Goal: Task Accomplishment & Management: Manage account settings

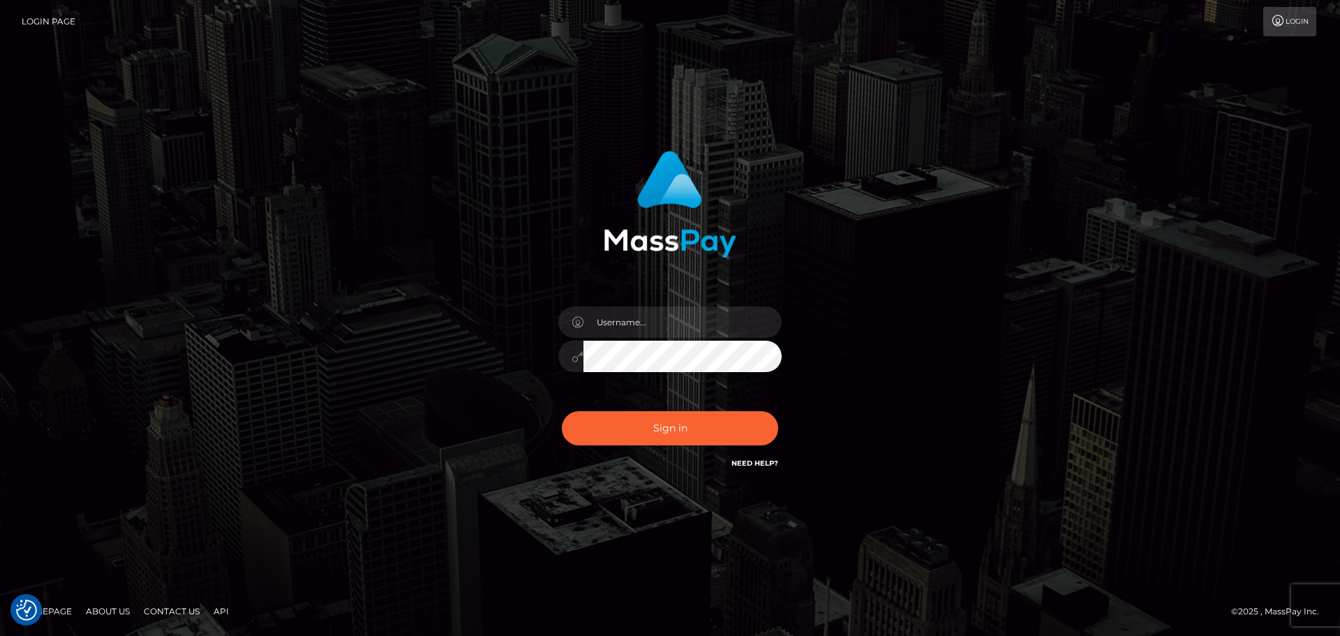
type input "wb.le-vel.cad"
click at [699, 429] on button "Sign in" at bounding box center [670, 428] width 216 height 34
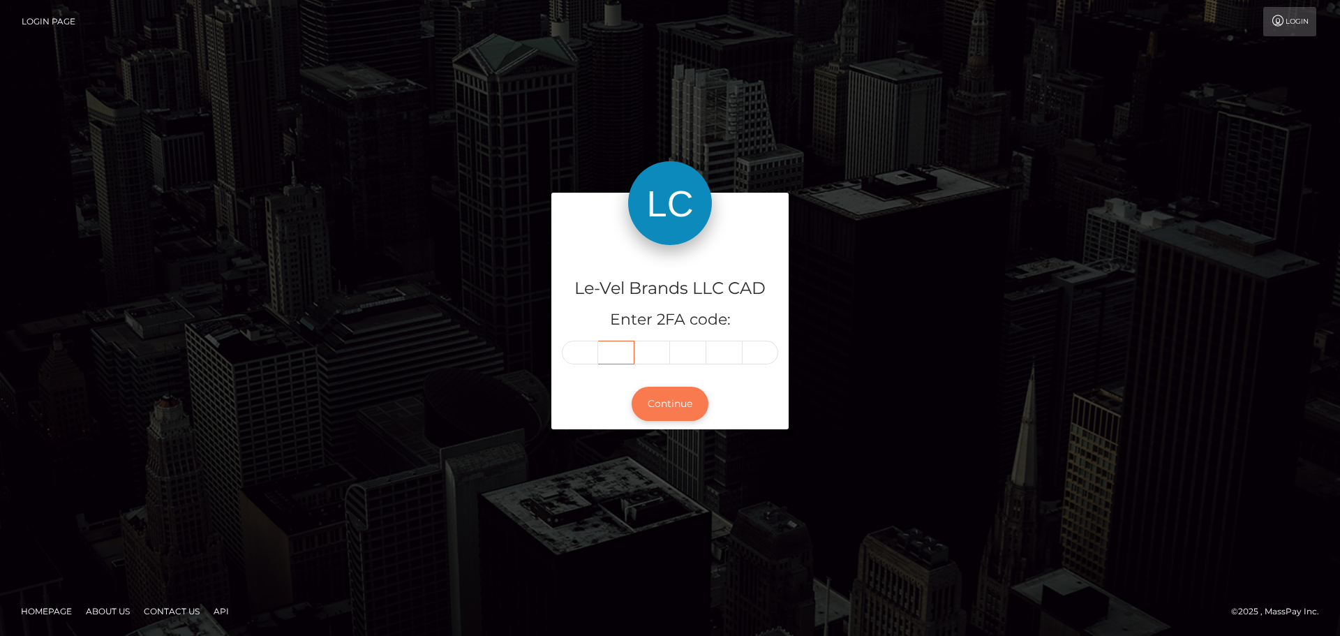
type input "8"
type input "9"
type input "4"
type input "5"
type input "3"
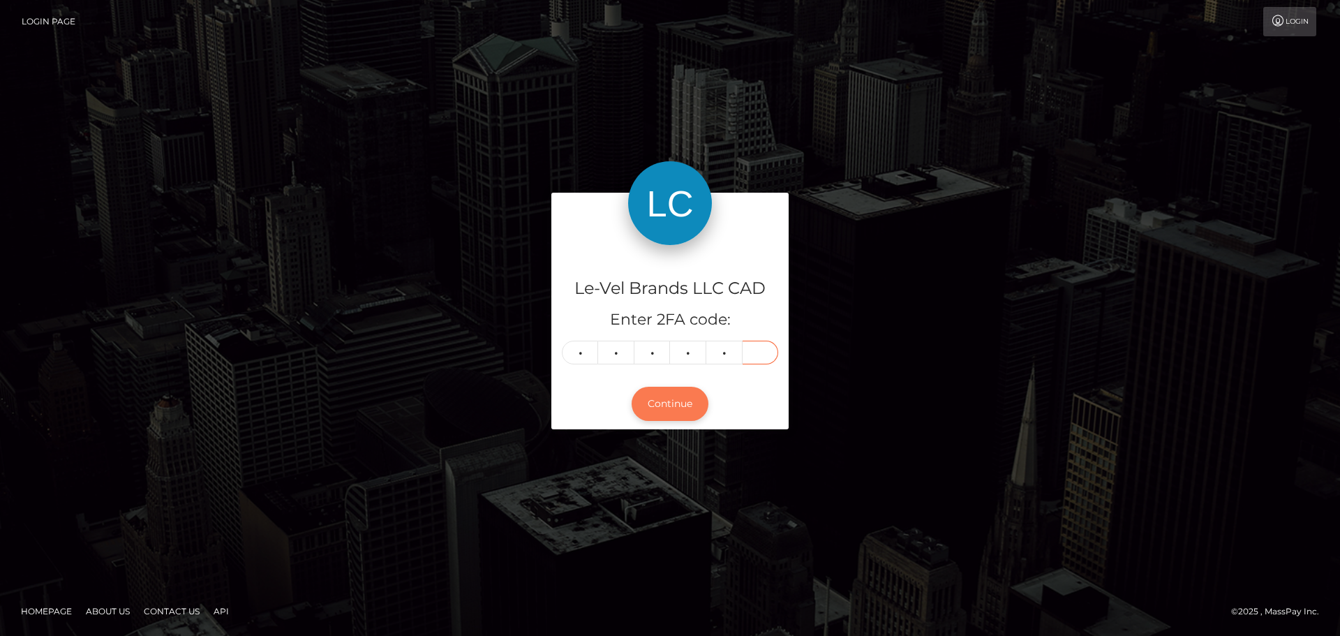
type input "7"
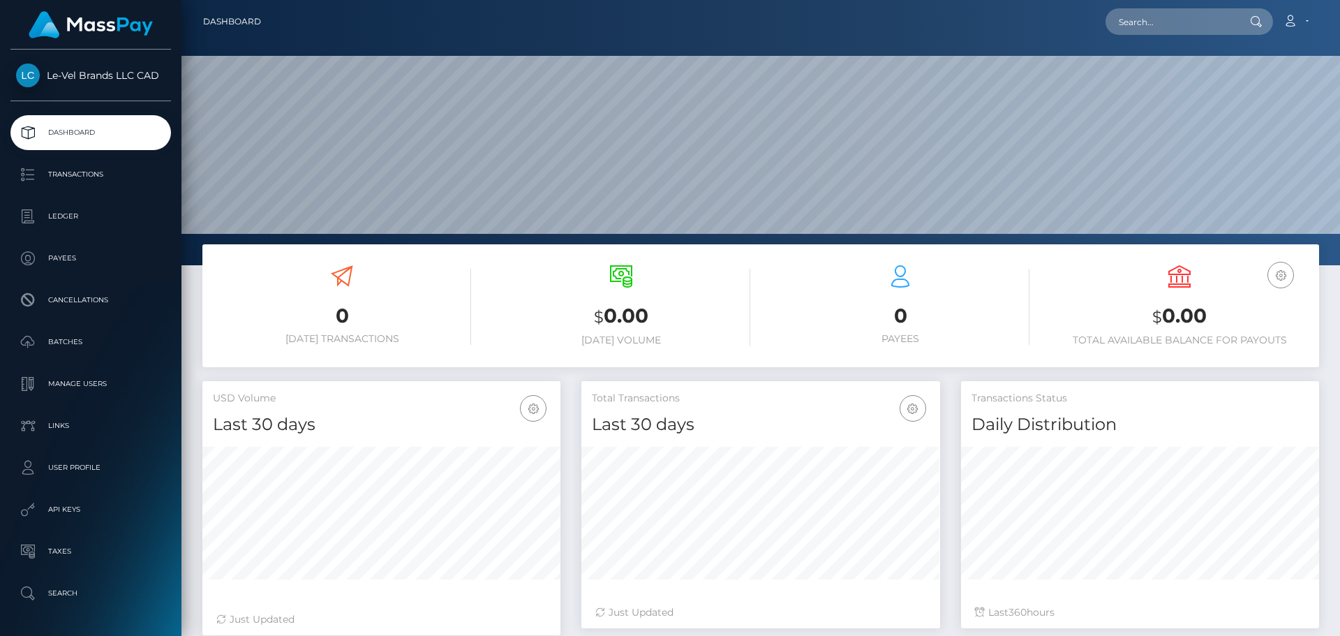
scroll to position [248, 359]
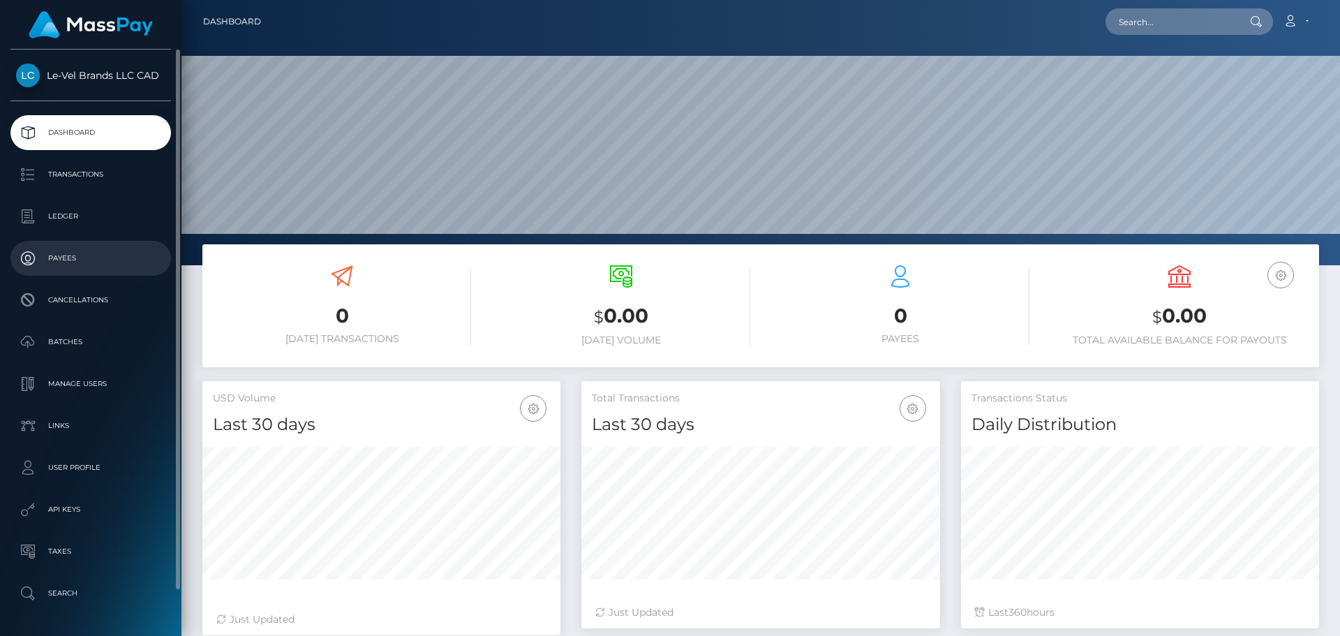
click at [77, 261] on p "Payees" at bounding box center [90, 258] width 149 height 21
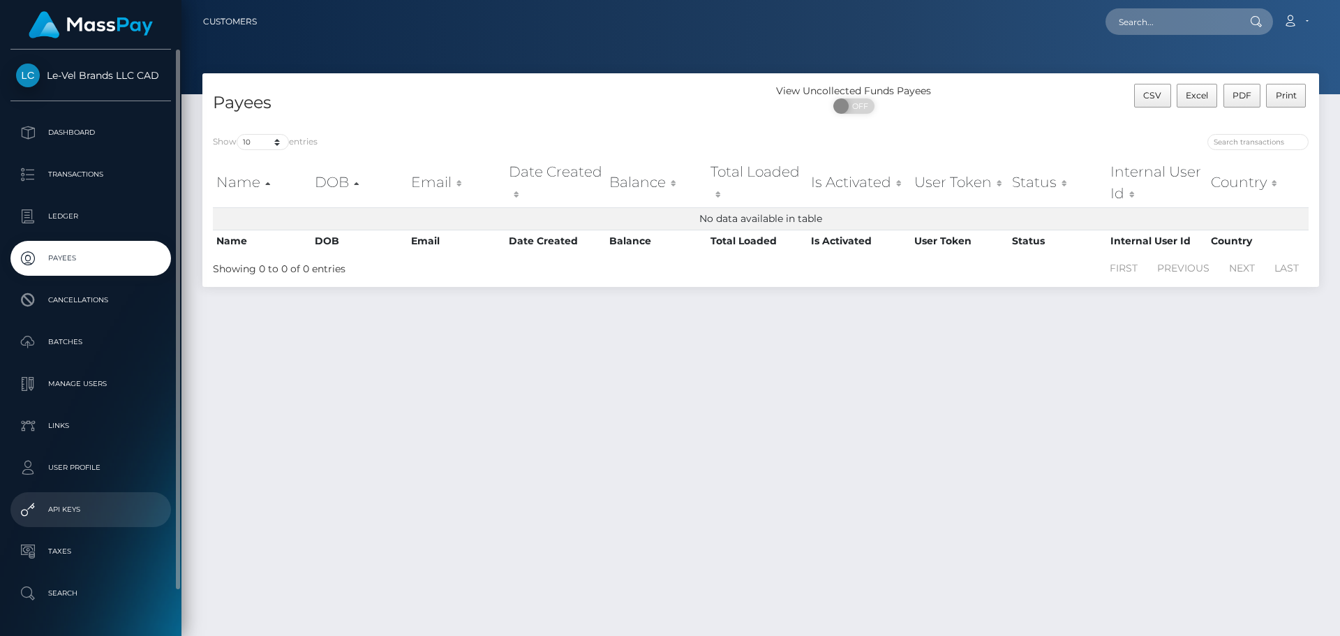
click at [75, 499] on p "API Keys" at bounding box center [90, 509] width 149 height 21
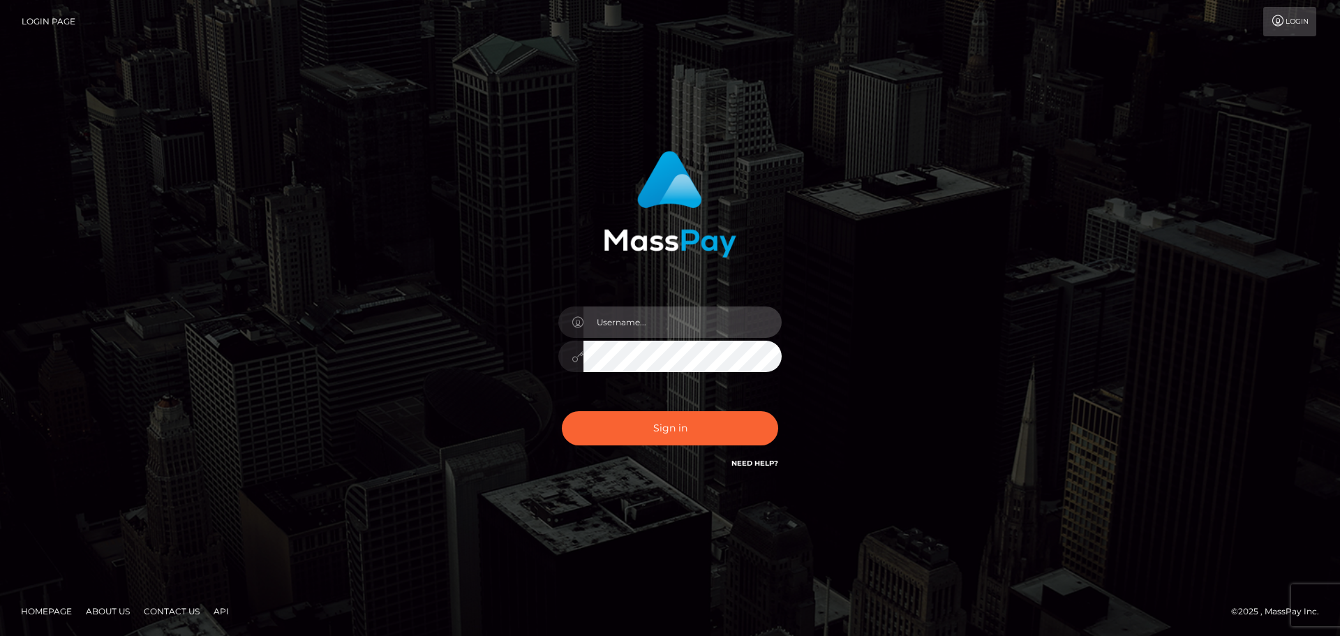
click at [634, 332] on input "text" at bounding box center [683, 321] width 198 height 31
type input "wb.le-vel.cad"
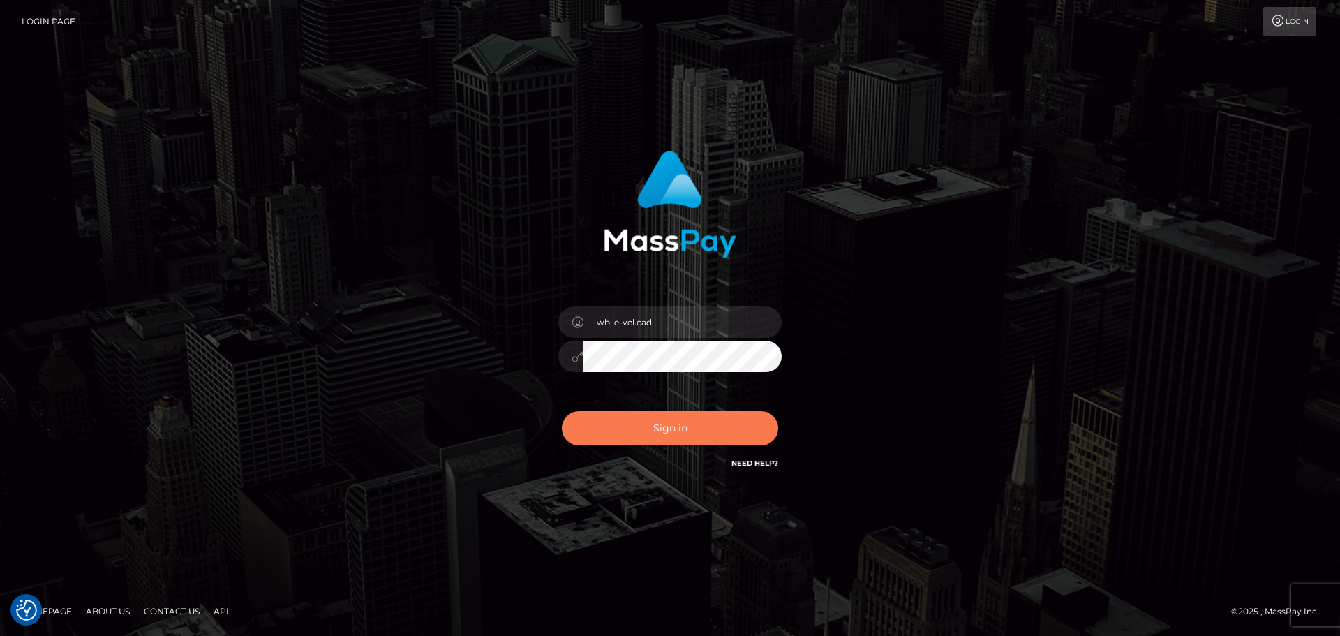
click at [649, 432] on button "Sign in" at bounding box center [670, 428] width 216 height 34
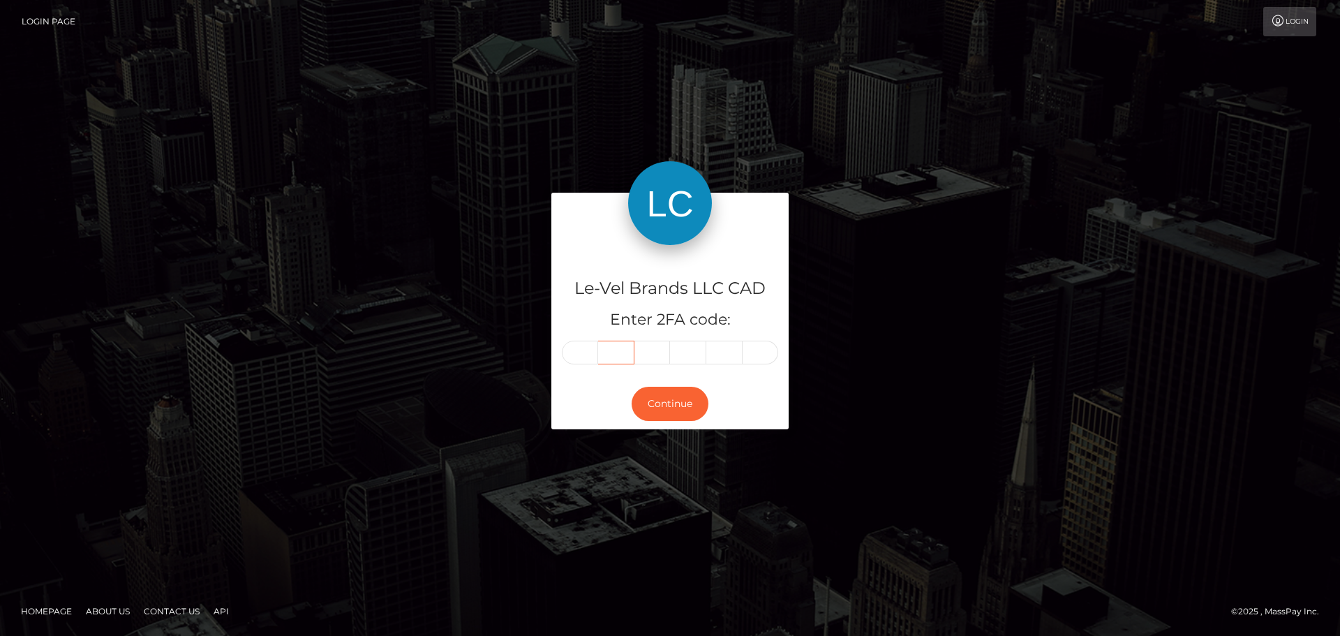
type input "9"
type input "1"
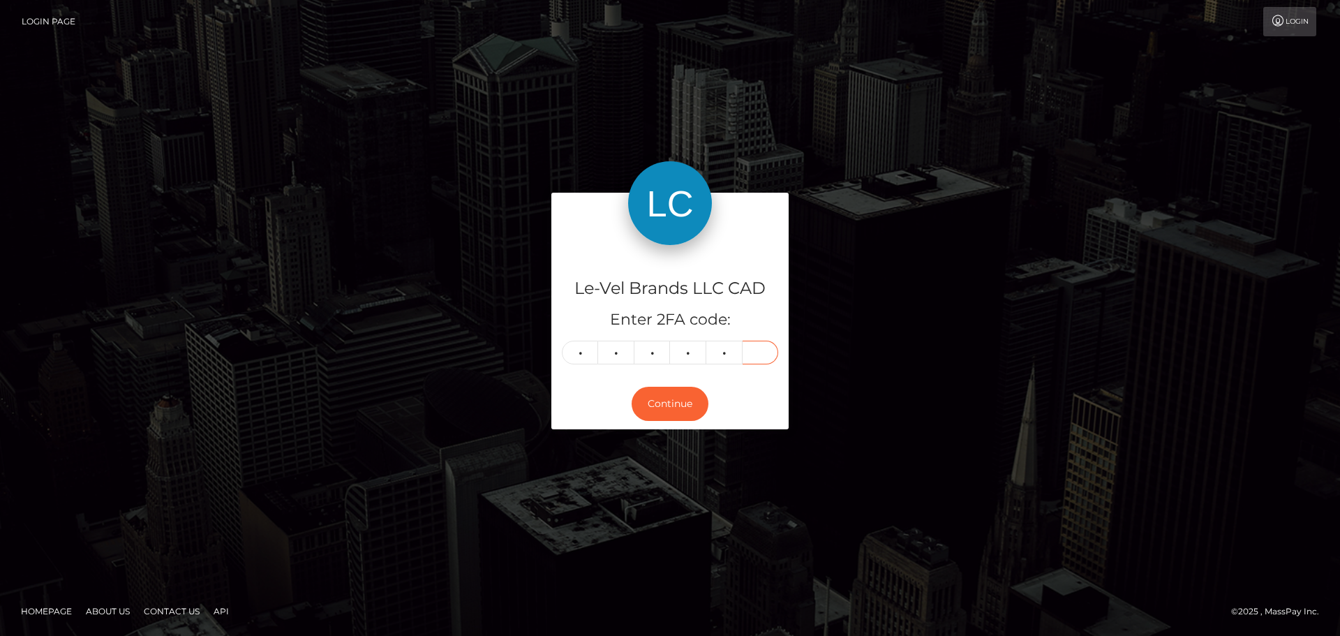
type input "1"
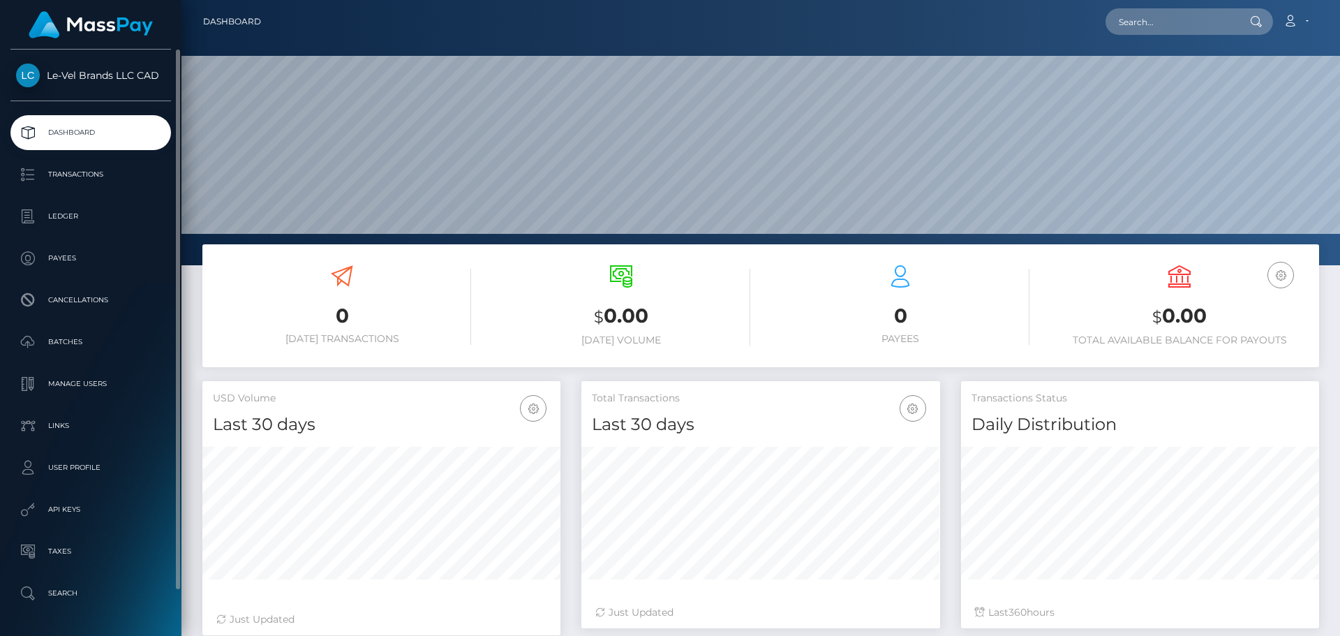
scroll to position [248, 359]
click at [57, 510] on p "API Keys" at bounding box center [90, 509] width 149 height 21
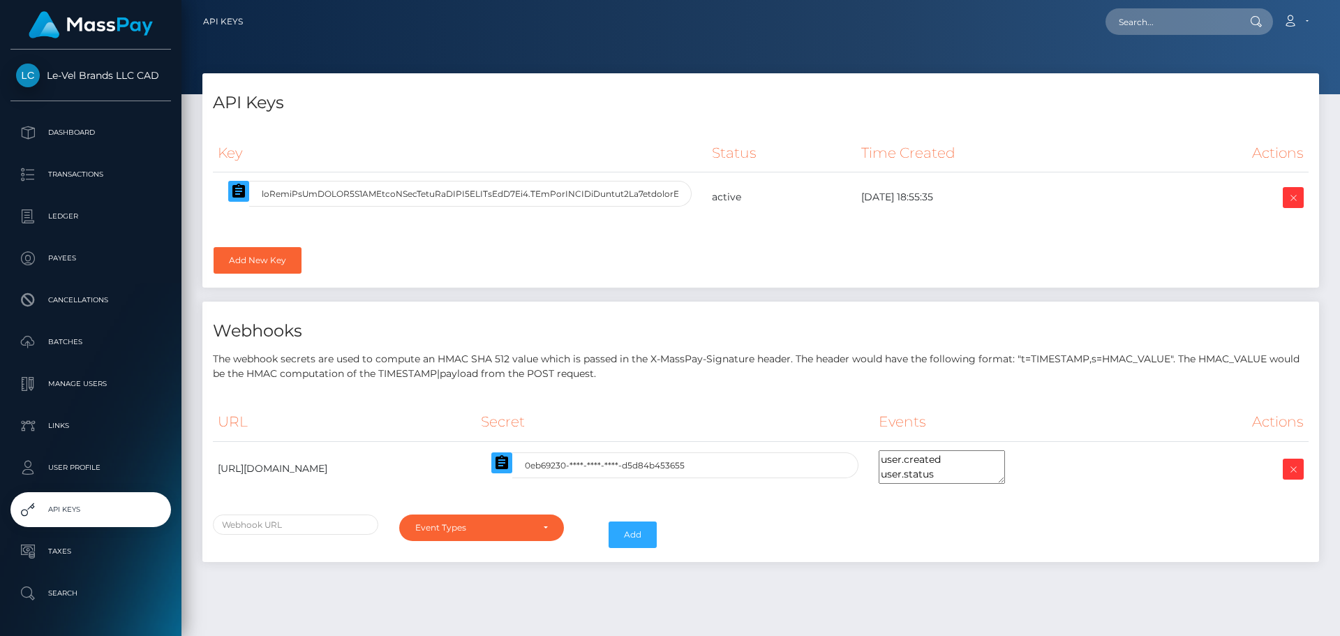
select select
click at [616, 199] on input "text" at bounding box center [470, 194] width 443 height 26
drag, startPoint x: 616, startPoint y: 199, endPoint x: 709, endPoint y: 200, distance: 92.8
click at [709, 200] on tr "active [DATE] 18:55:35" at bounding box center [761, 197] width 1096 height 50
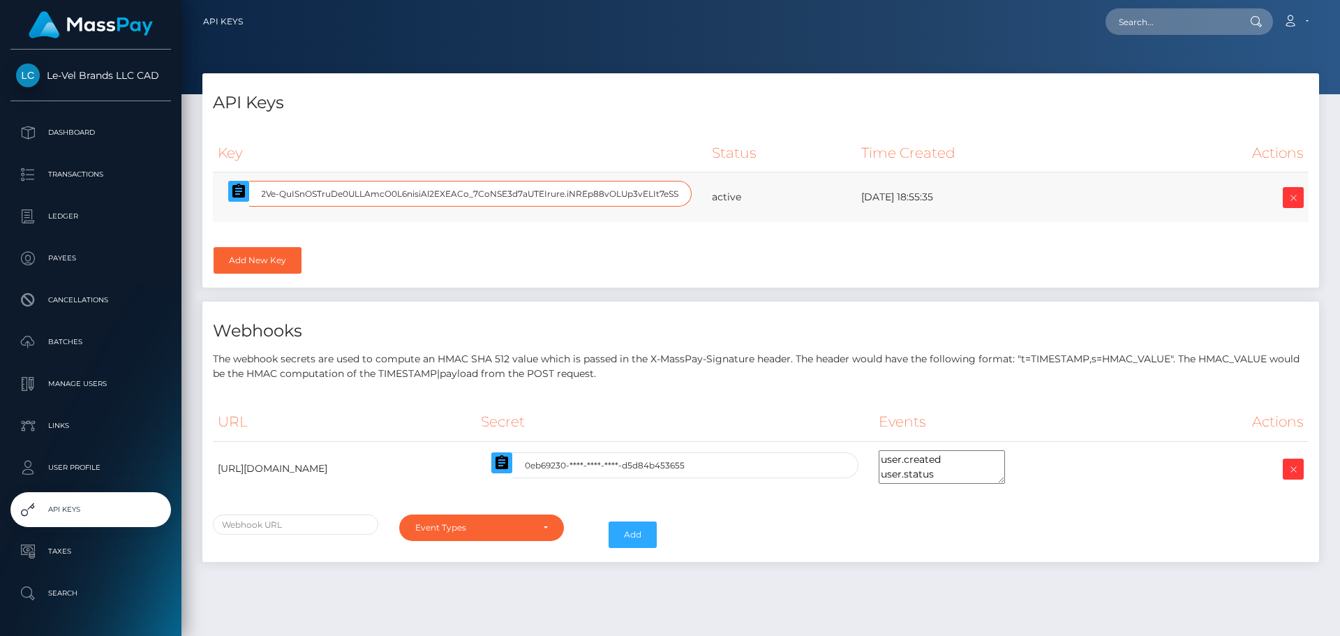
click at [669, 193] on input "text" at bounding box center [470, 194] width 443 height 26
click at [659, 195] on input "text" at bounding box center [470, 194] width 443 height 26
drag, startPoint x: 656, startPoint y: 194, endPoint x: 672, endPoint y: 194, distance: 16.1
click at [672, 194] on input "text" at bounding box center [470, 194] width 443 height 26
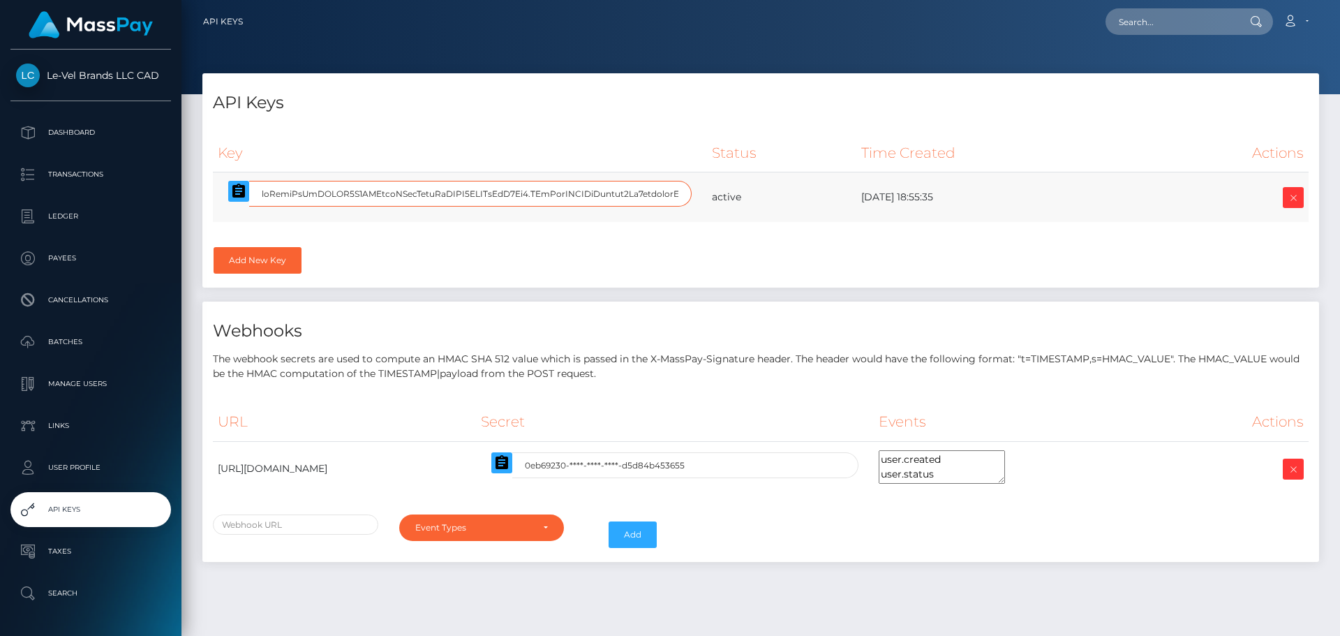
click at [588, 193] on input "text" at bounding box center [470, 194] width 443 height 26
